Goal: Register for event/course

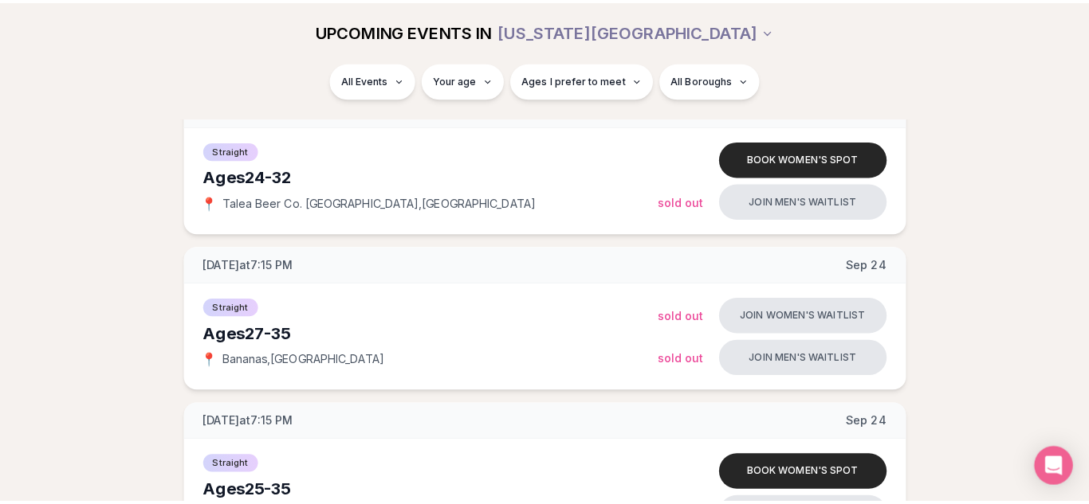
scroll to position [1291, 0]
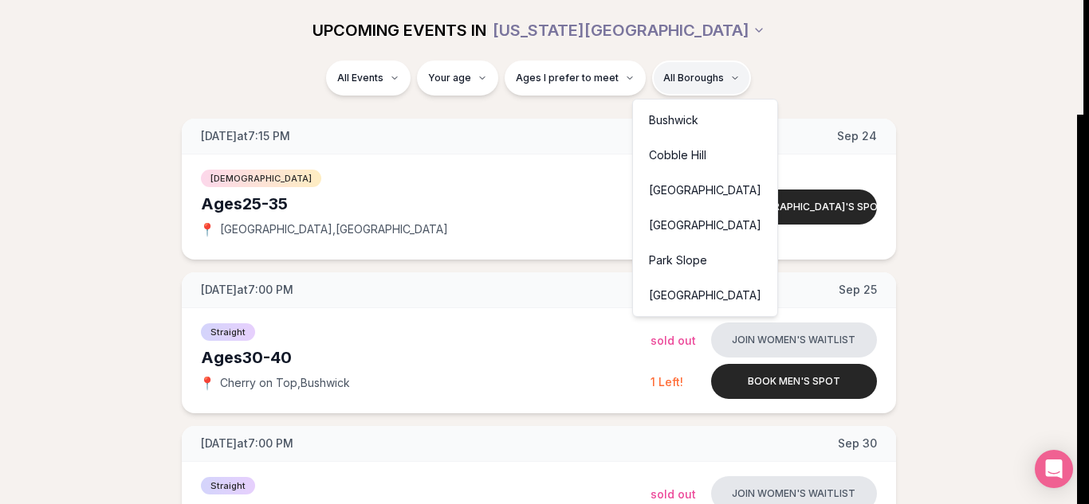
click at [676, 256] on div "Park Slope" at bounding box center [705, 260] width 138 height 35
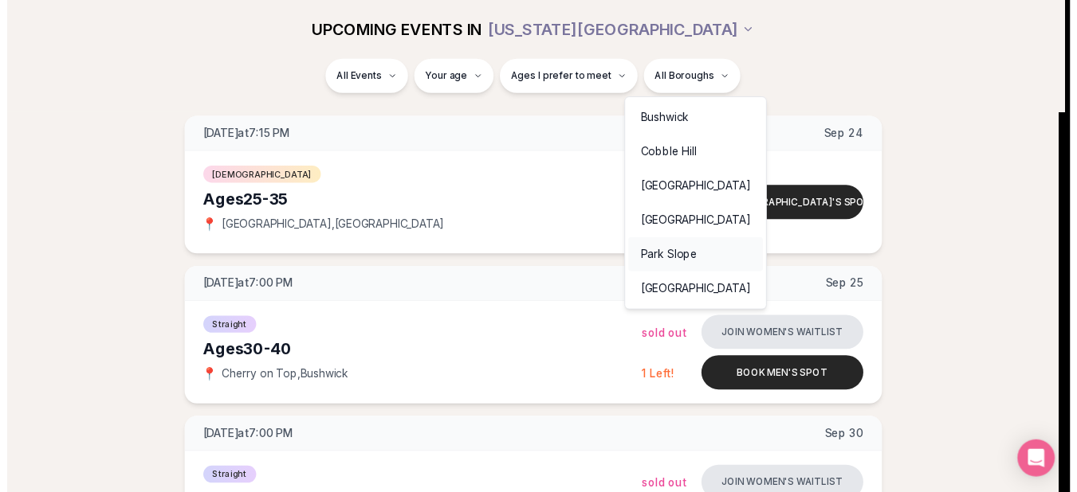
scroll to position [300, 0]
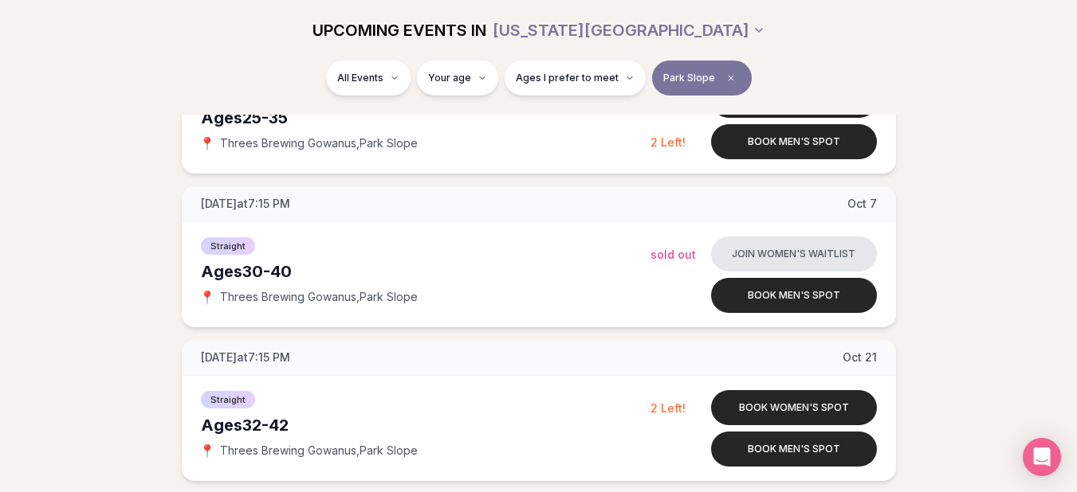
click at [931, 220] on div "[DATE] at 7:30 PM [DATE] Ages [DEMOGRAPHIC_DATA] Straight 📍 Threes Brewing Gowa…" at bounding box center [539, 257] width 1026 height 449
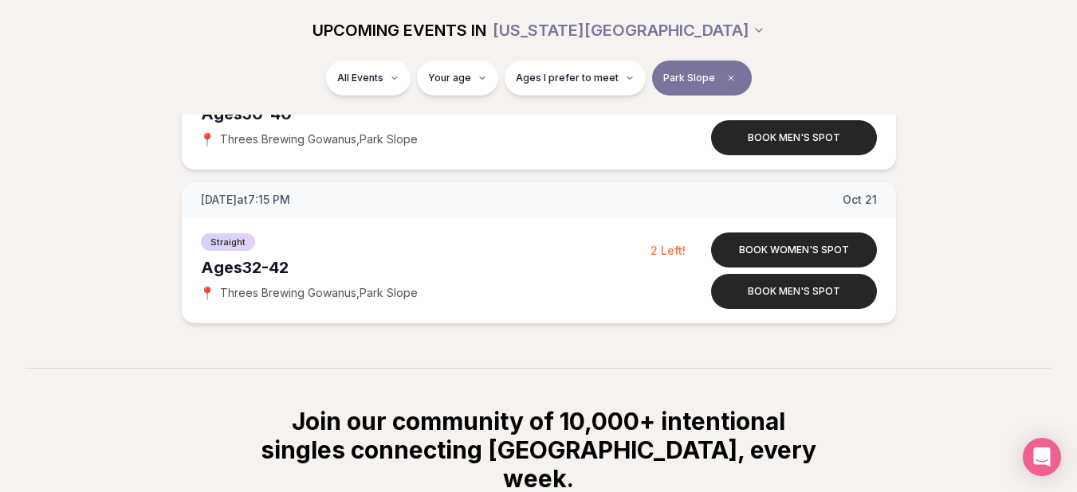
scroll to position [460, 0]
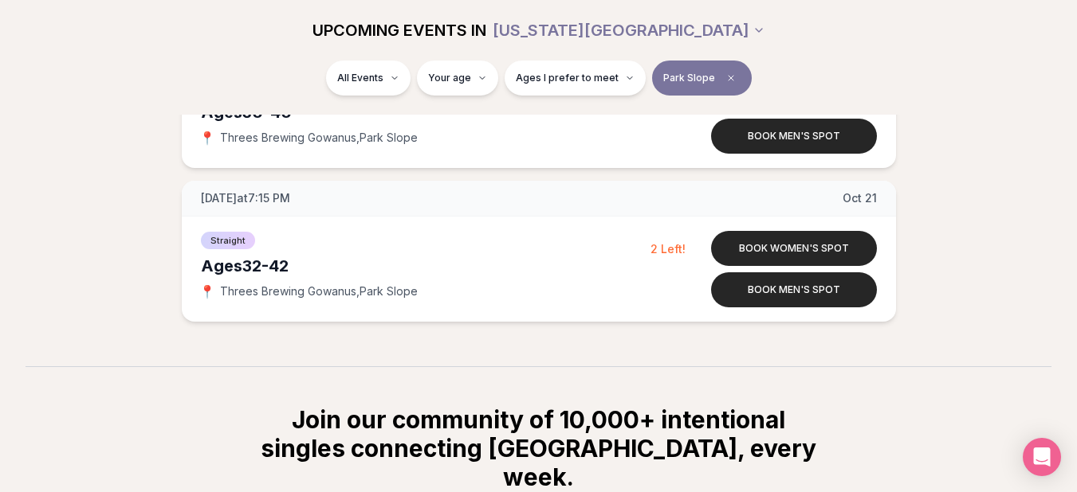
click at [952, 207] on div "[DATE] at 7:30 PM [DATE] Ages [DEMOGRAPHIC_DATA] Straight 📍 Threes Brewing Gowa…" at bounding box center [539, 97] width 1026 height 449
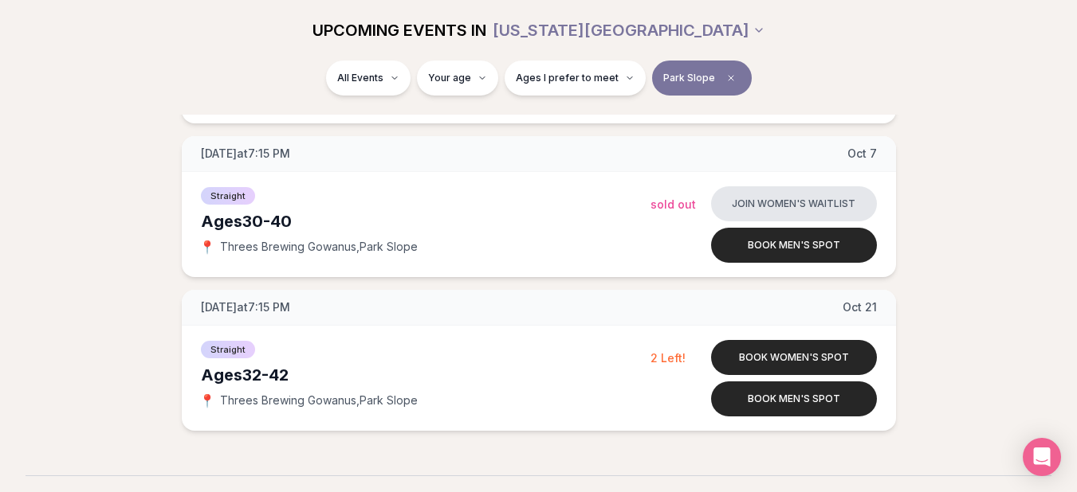
scroll to position [383, 0]
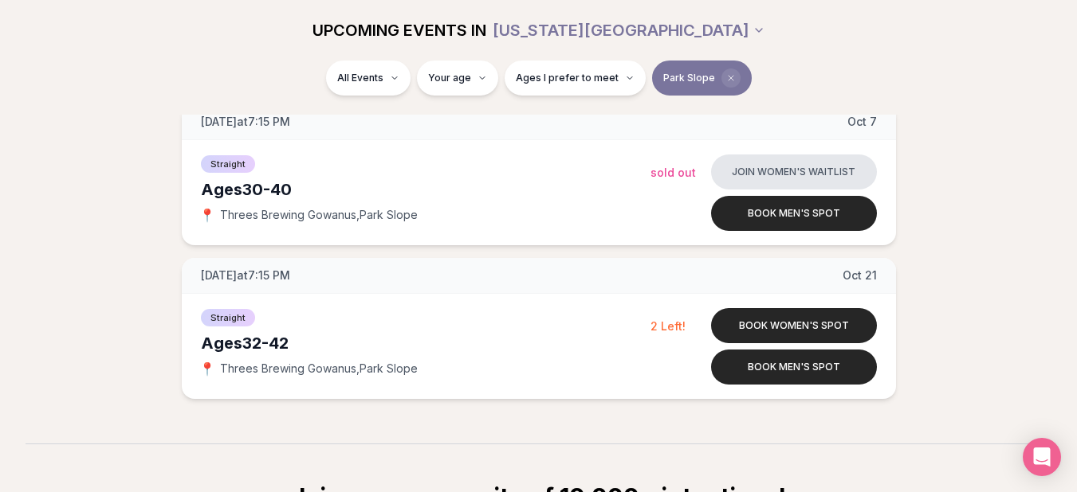
click at [726, 80] on icon "Clear borough filter" at bounding box center [731, 78] width 10 height 10
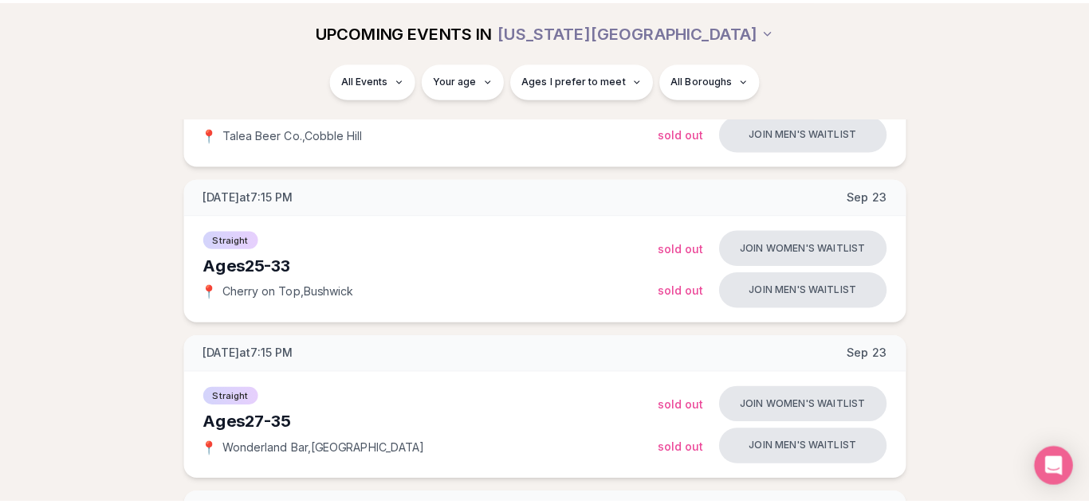
scroll to position [383, 0]
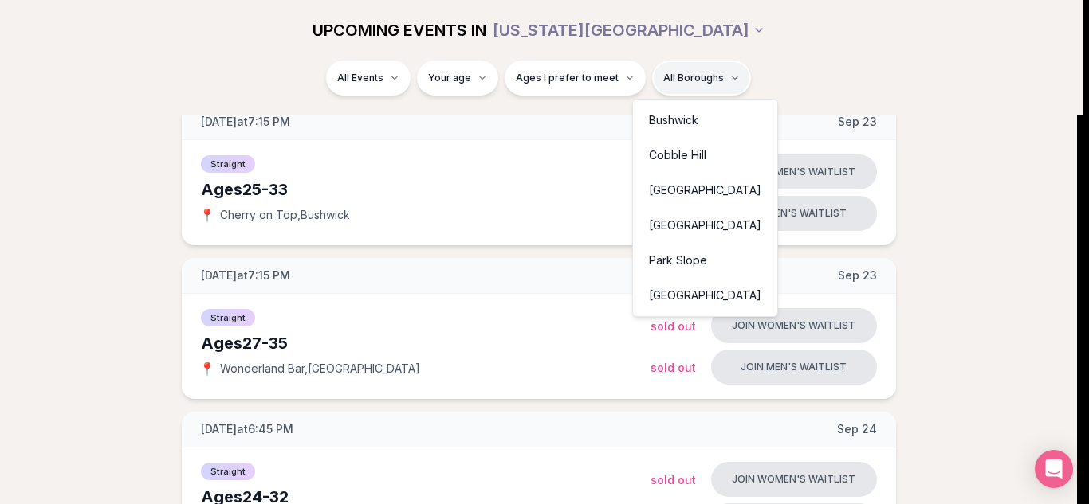
click at [696, 162] on div "Cobble Hill" at bounding box center [705, 155] width 138 height 35
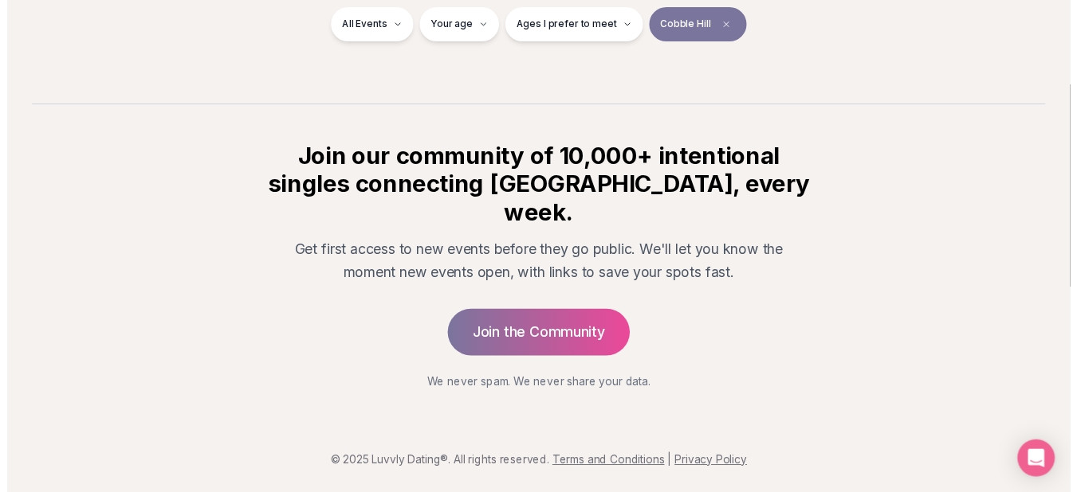
scroll to position [300, 0]
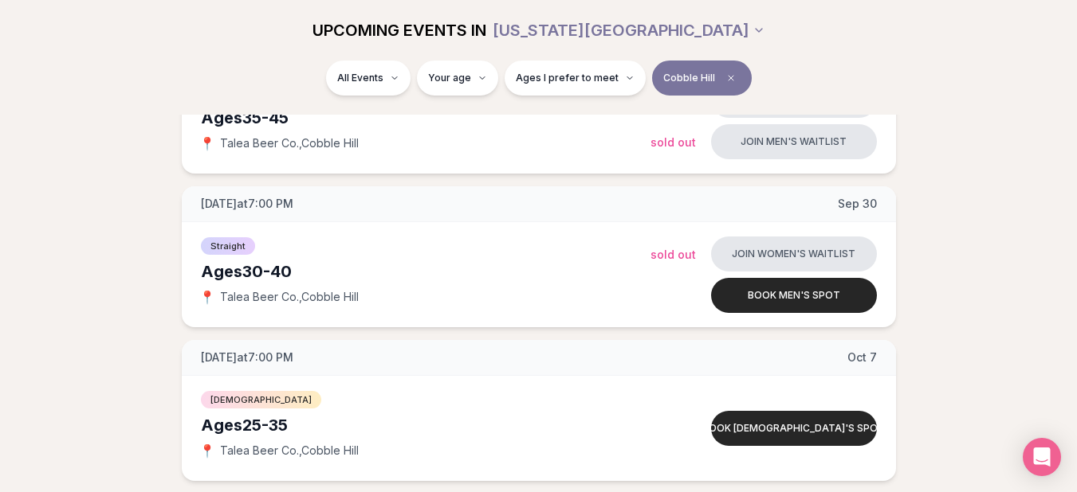
click at [832, 93] on div "All Events Your age Ages I prefer to meet [GEOGRAPHIC_DATA]" at bounding box center [538, 81] width 893 height 41
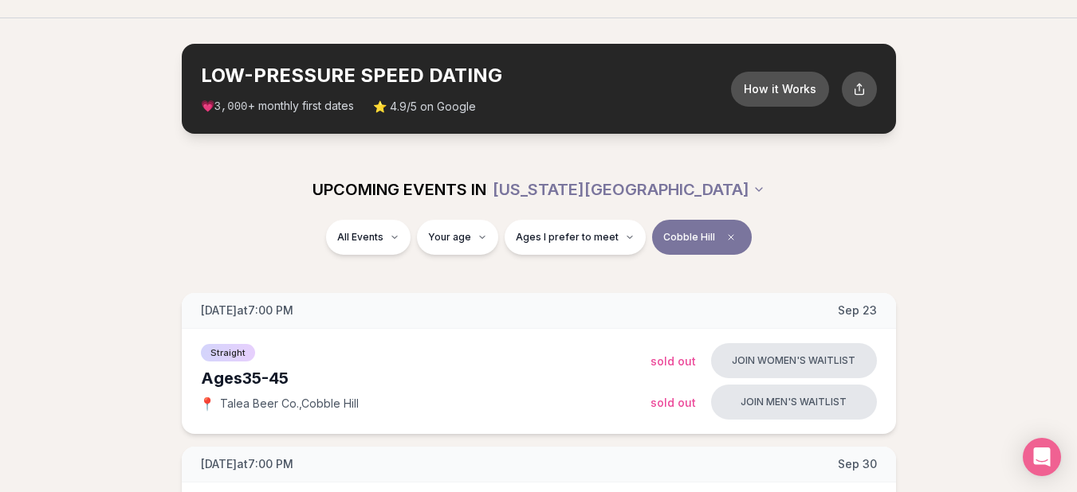
scroll to position [14, 0]
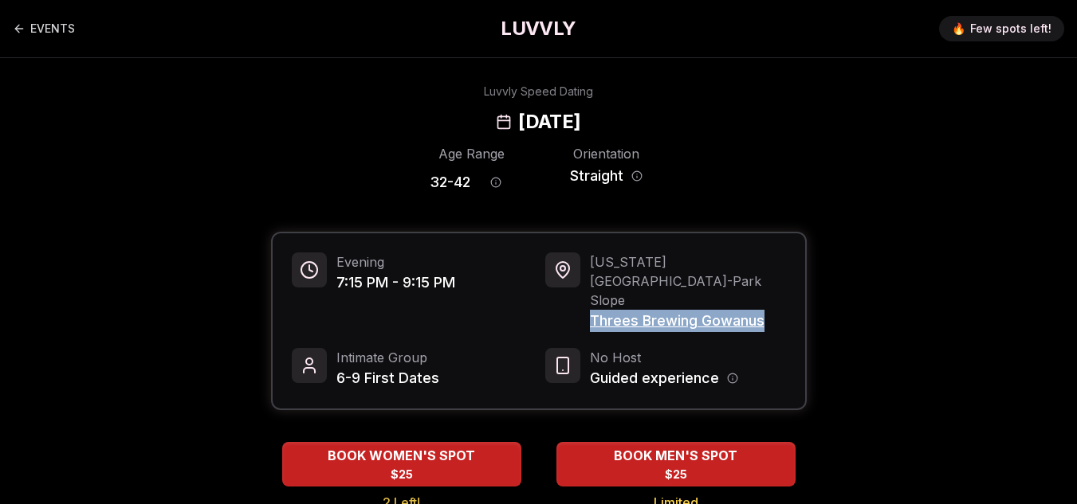
drag, startPoint x: 585, startPoint y: 281, endPoint x: 769, endPoint y: 291, distance: 184.3
click at [778, 291] on div "New York City - Park Slope Threes Brewing Gowanus" at bounding box center [665, 293] width 241 height 80
